Goal: Navigation & Orientation: Find specific page/section

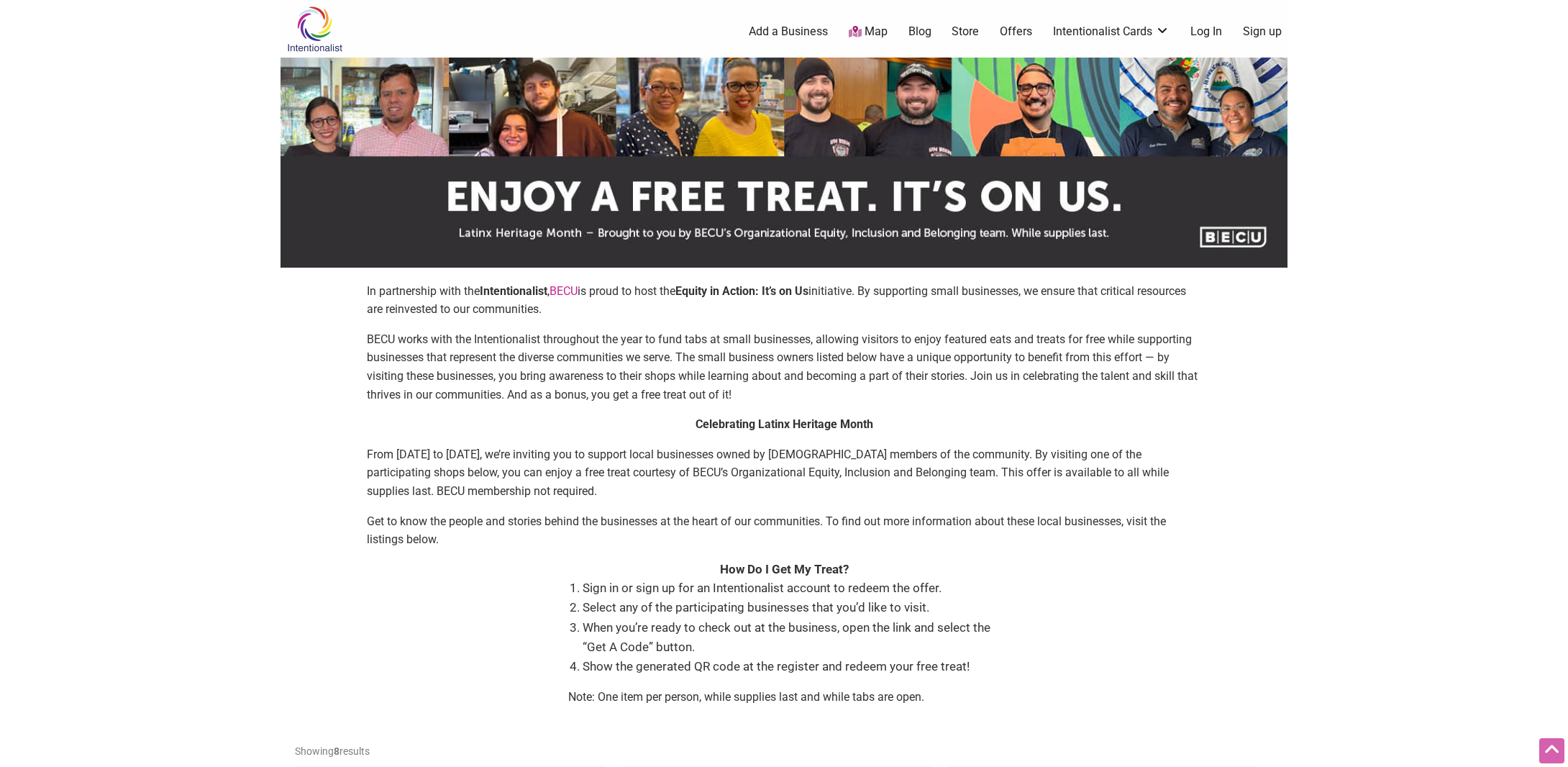
scroll to position [432, 0]
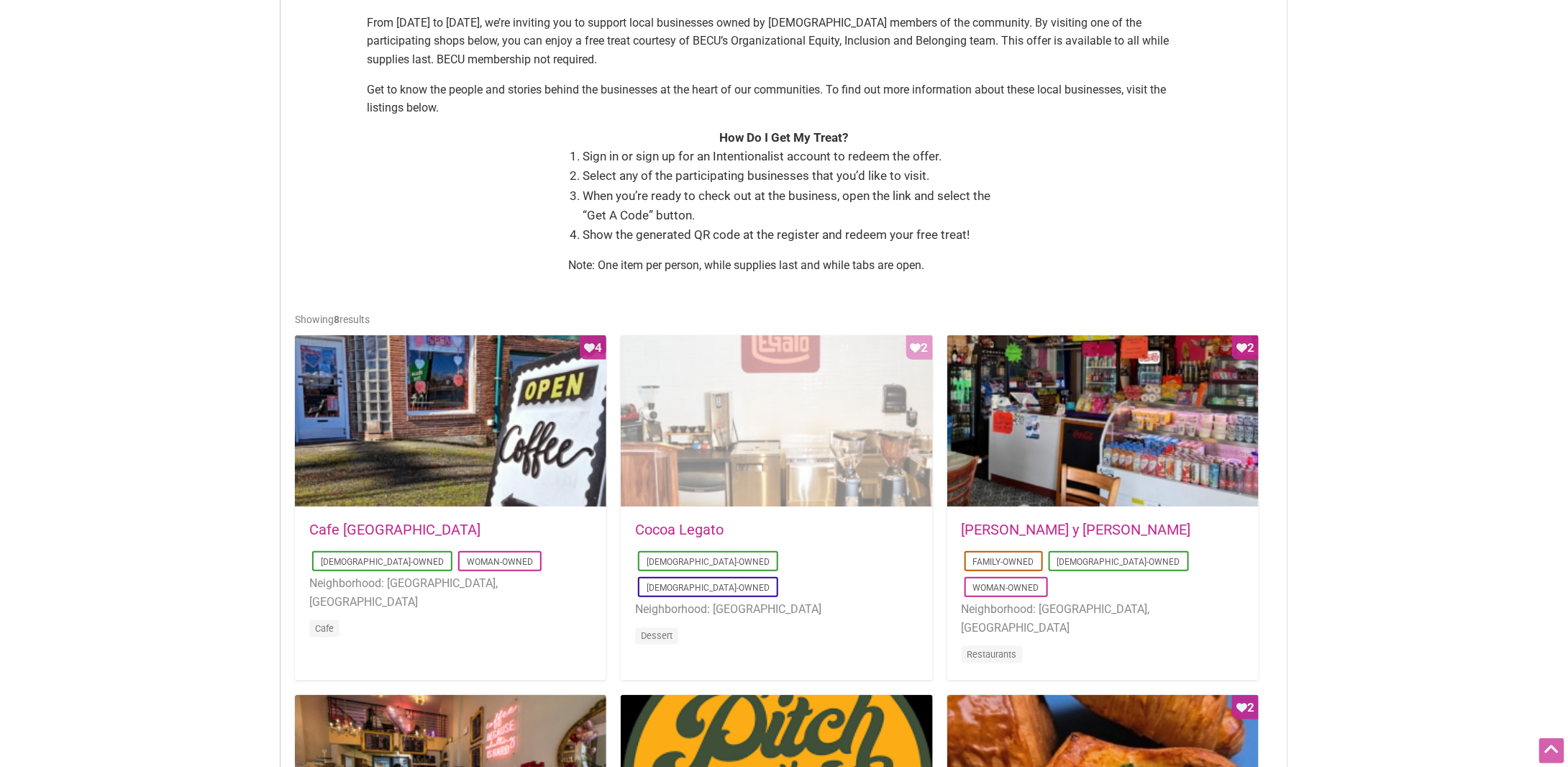
click at [809, 382] on div "Favorite Count 2" at bounding box center [777, 422] width 311 height 173
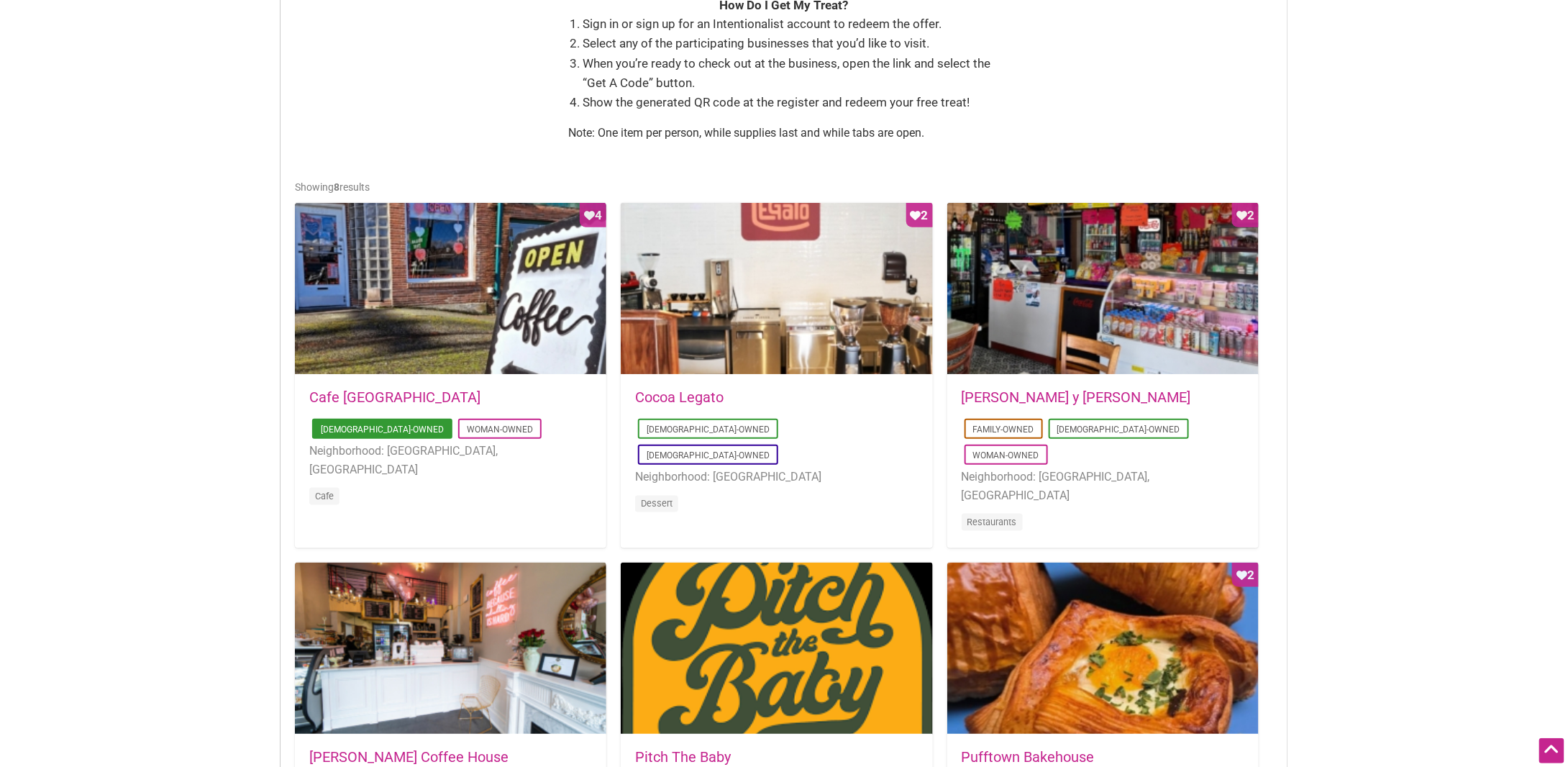
scroll to position [720, 0]
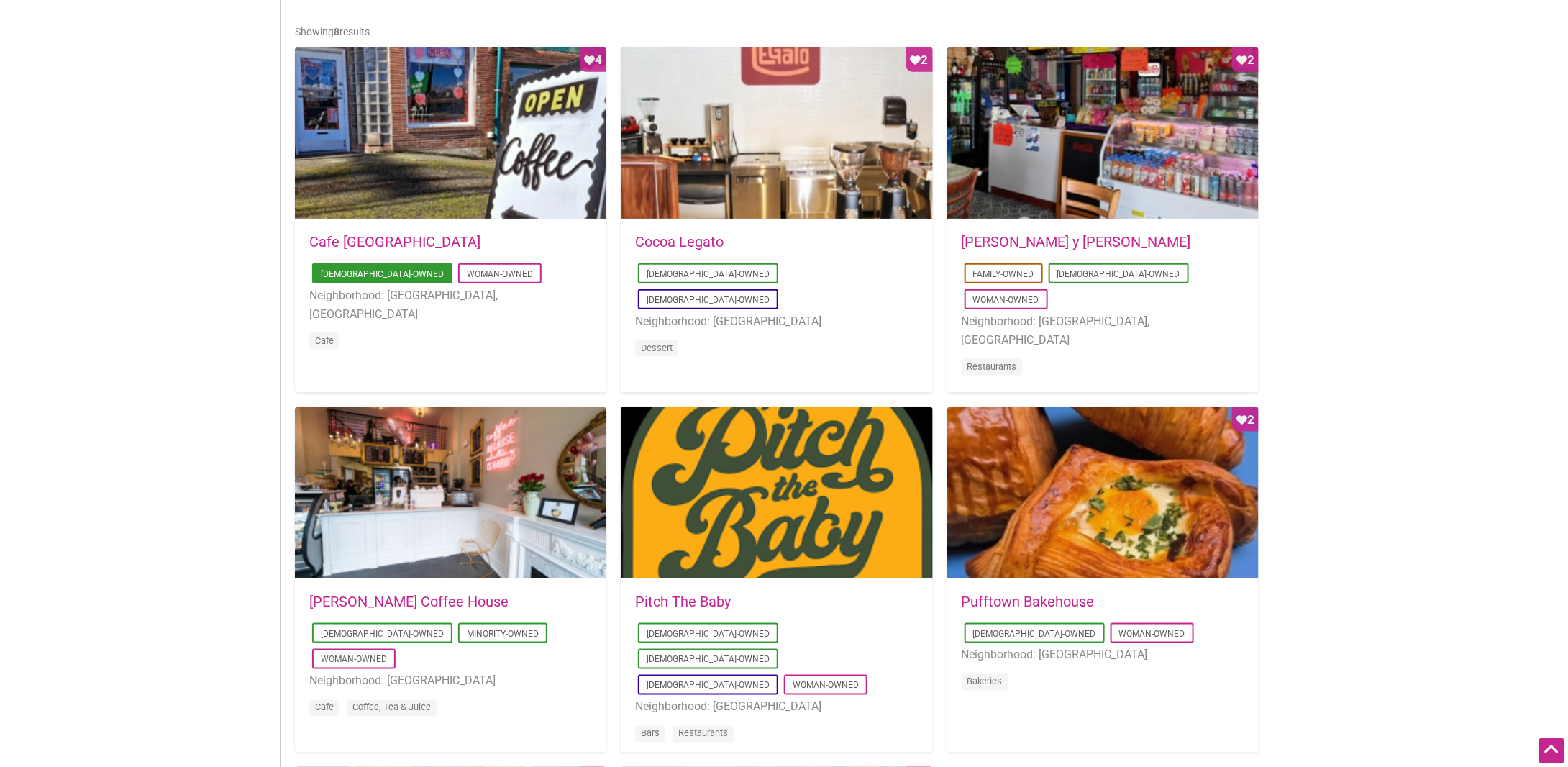
click at [388, 536] on div at bounding box center [451, 493] width 311 height 173
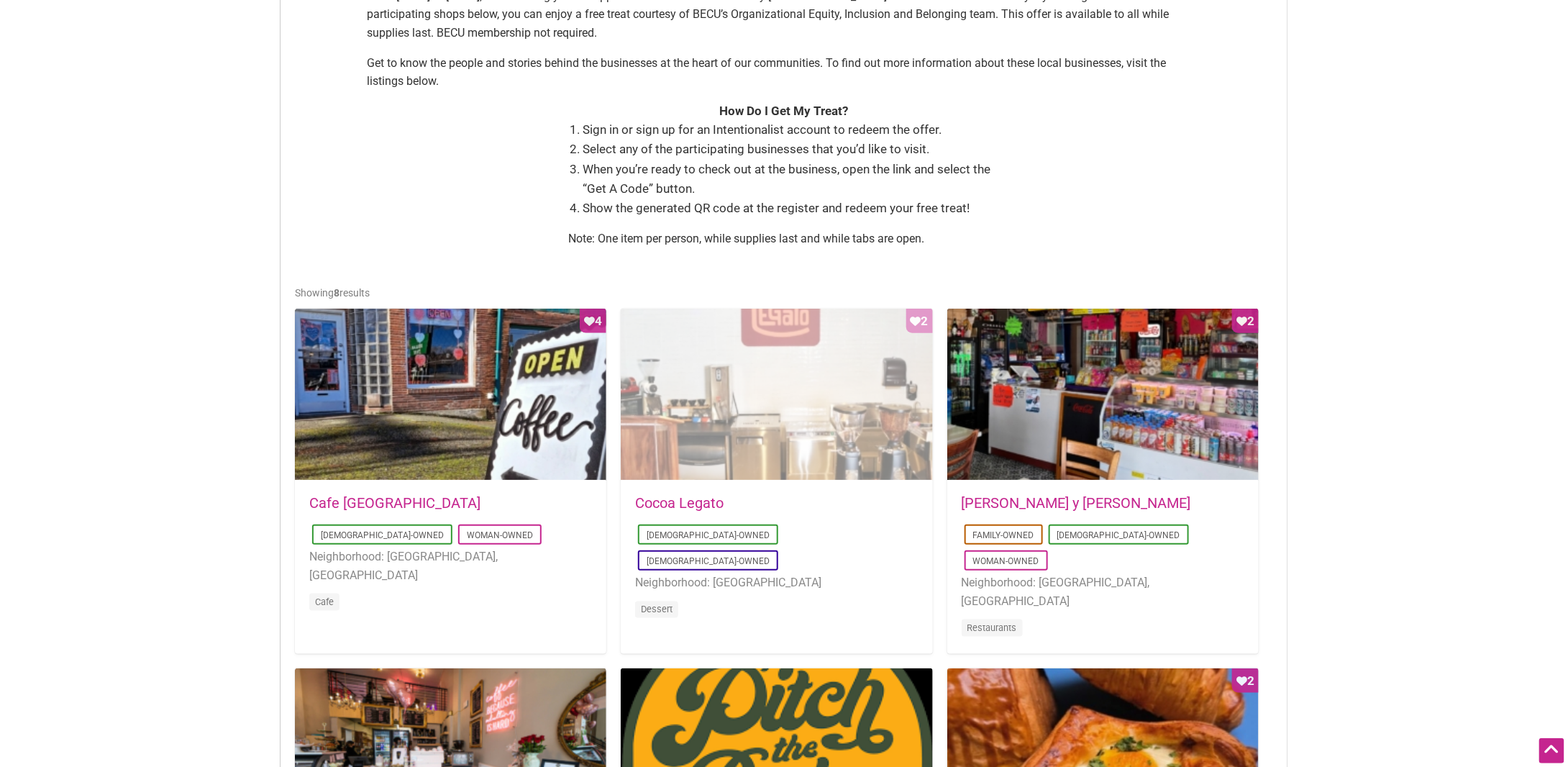
scroll to position [432, 0]
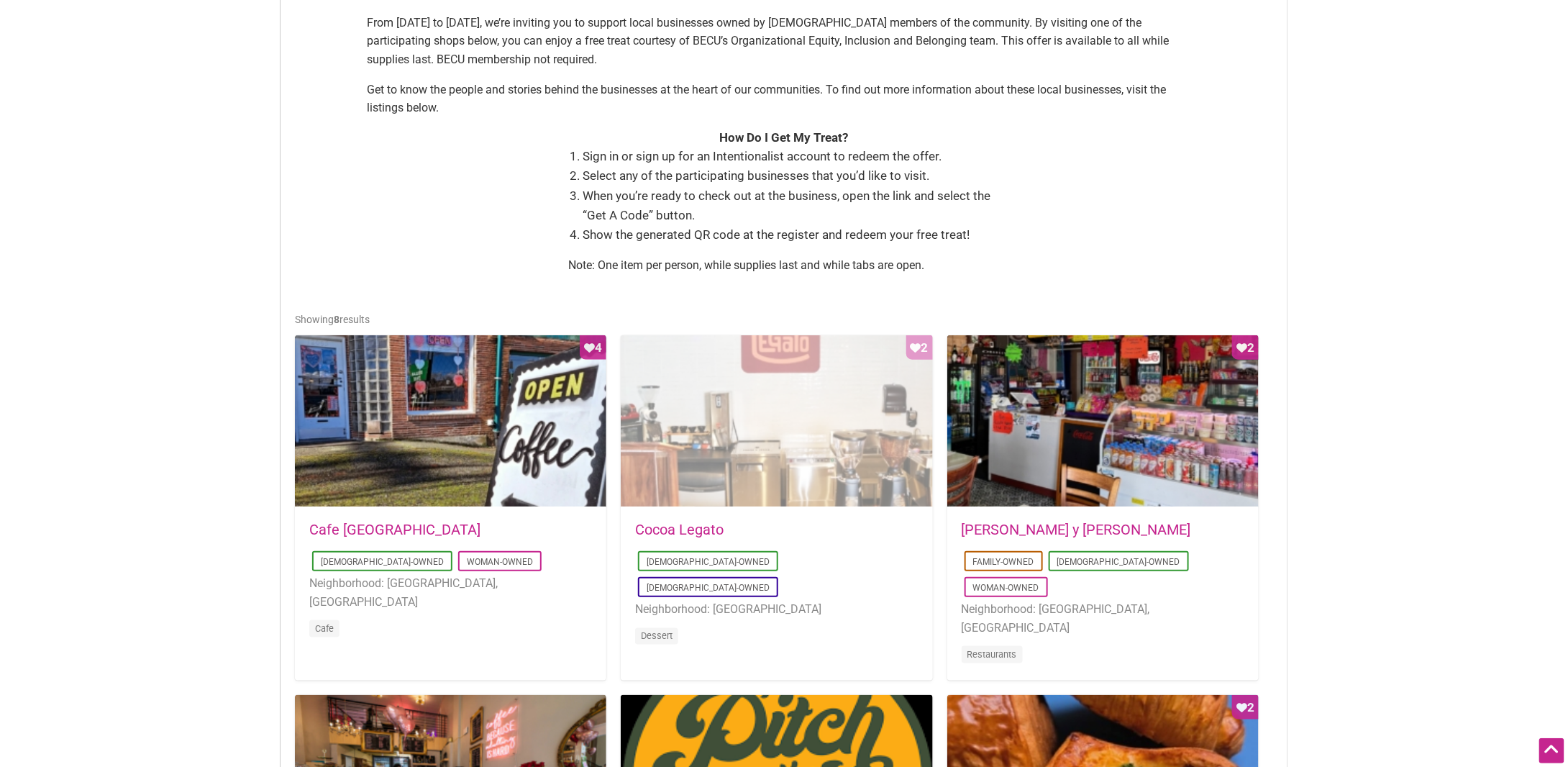
click at [754, 396] on div "Favorite Count 2" at bounding box center [777, 422] width 311 height 173
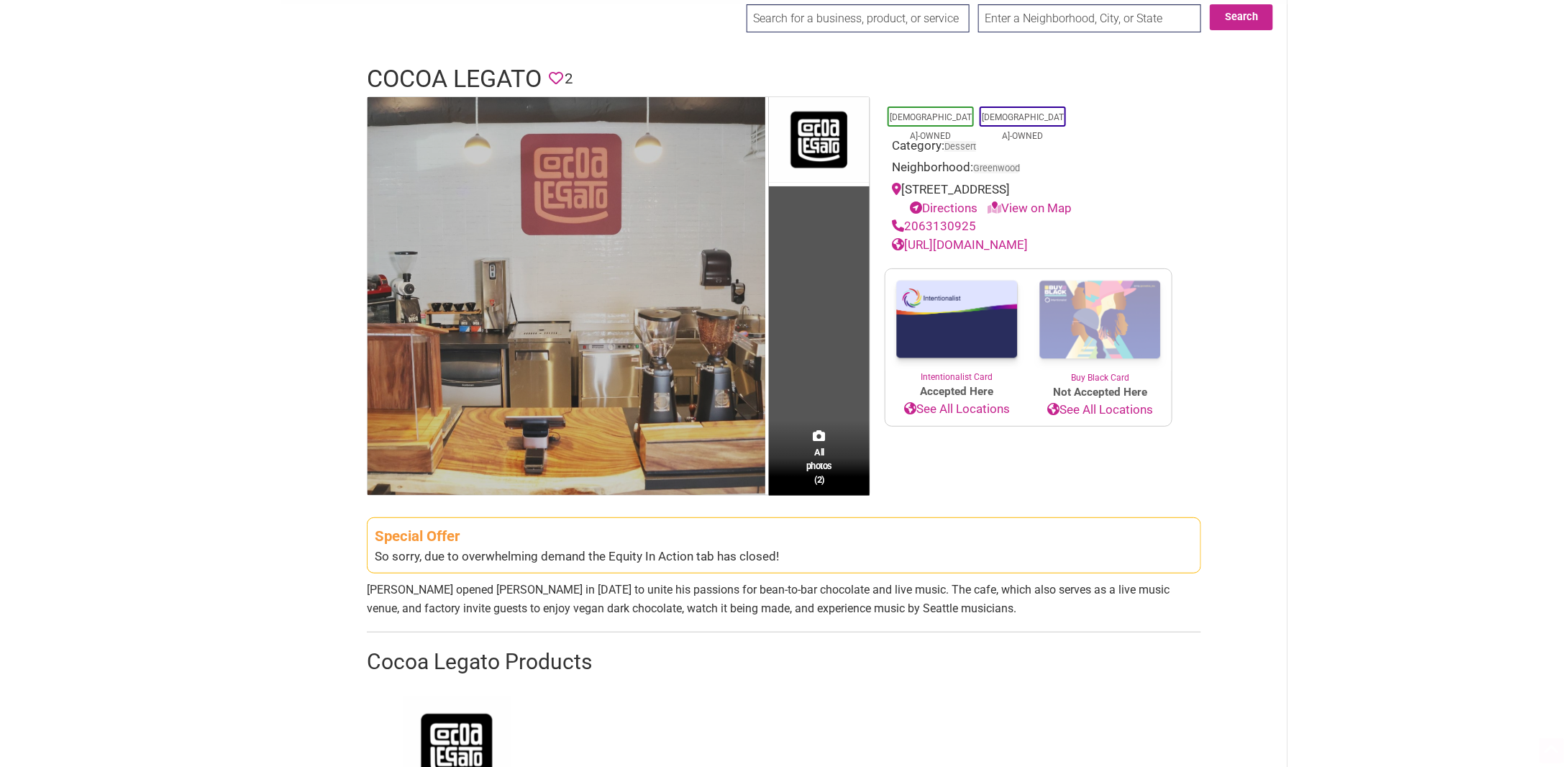
scroll to position [72, 0]
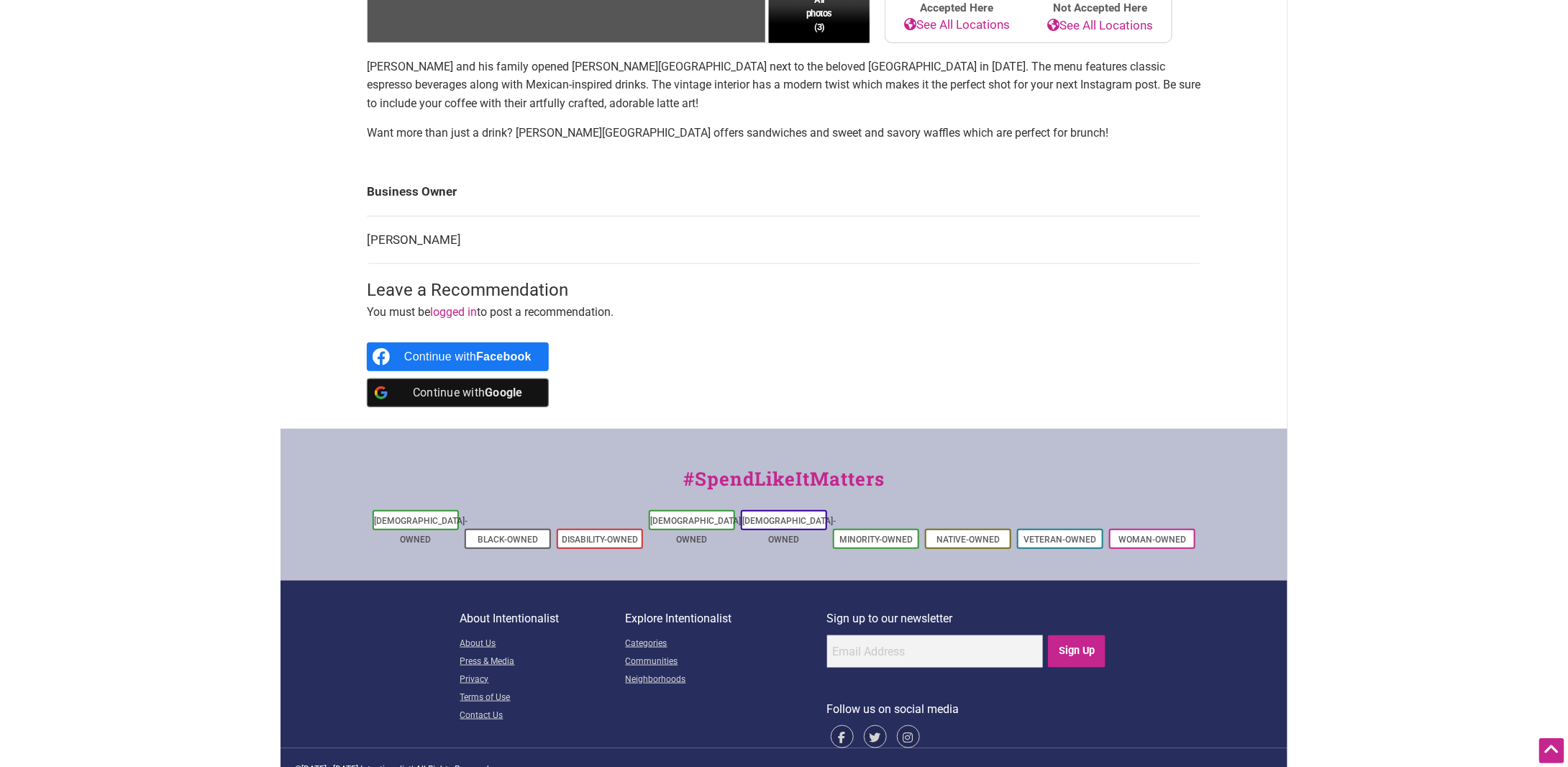
scroll to position [422, 0]
